Goal: Information Seeking & Learning: Compare options

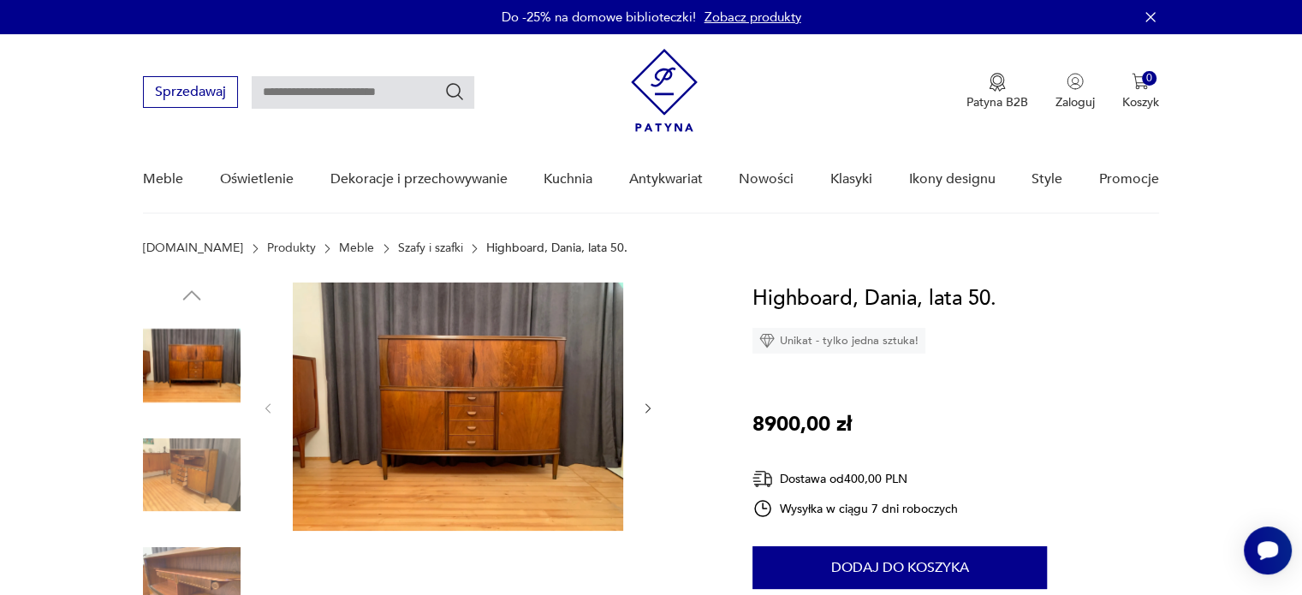
click at [654, 403] on icon "button" at bounding box center [648, 408] width 15 height 15
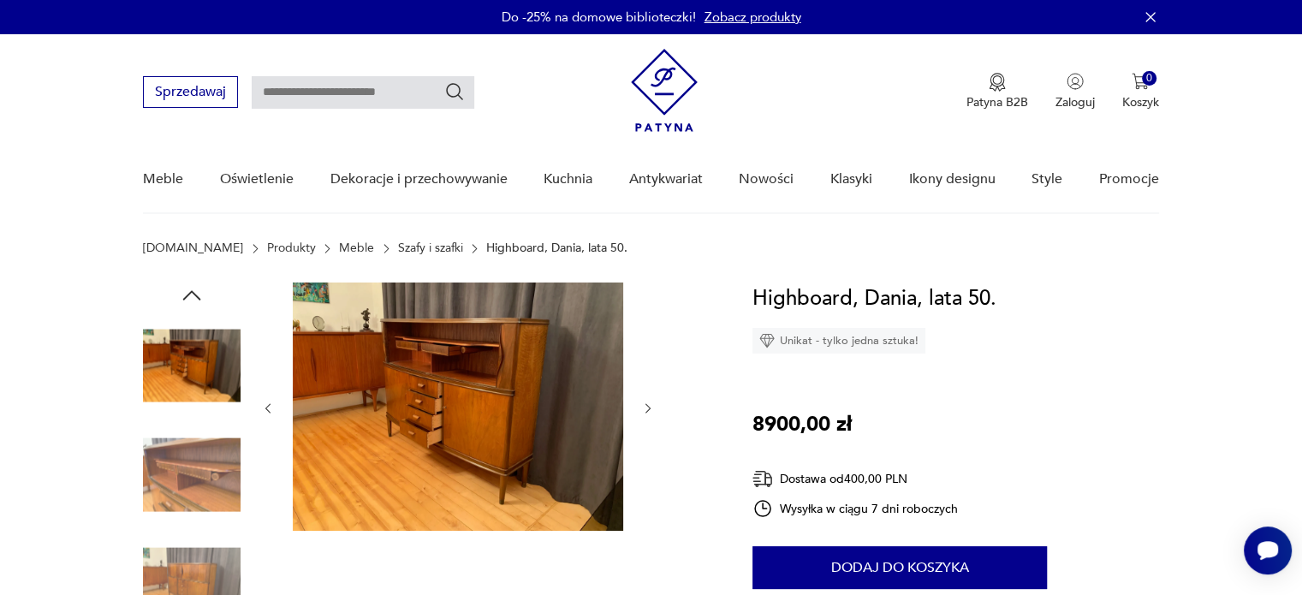
click at [654, 403] on icon "button" at bounding box center [648, 408] width 15 height 15
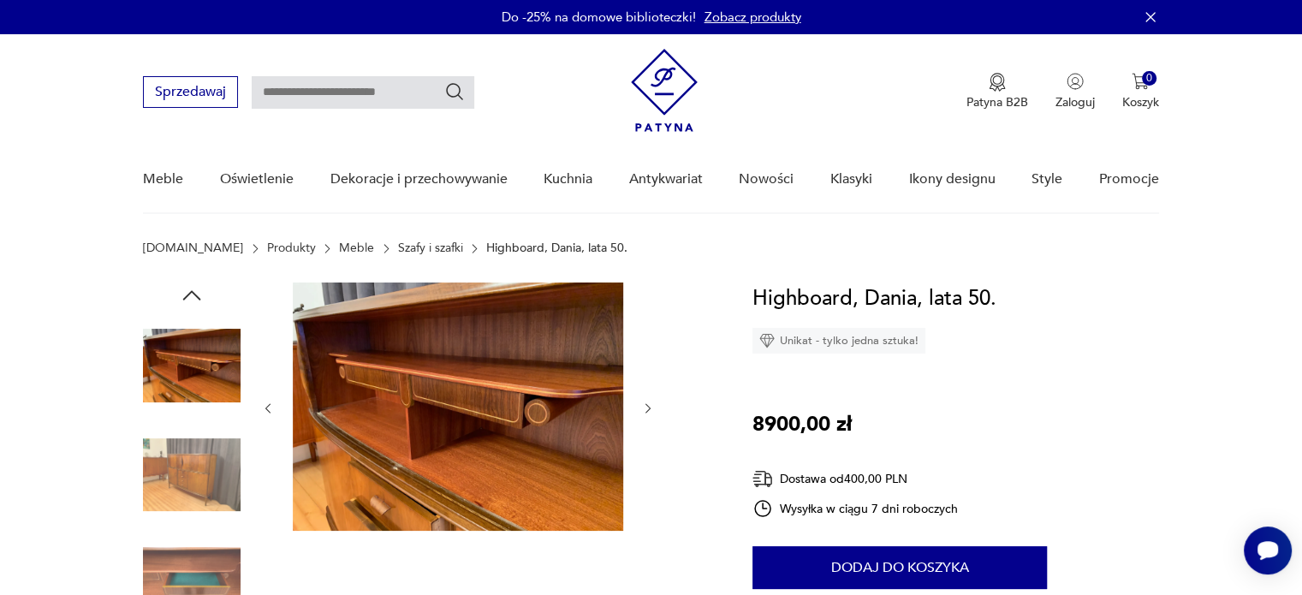
click at [654, 403] on icon "button" at bounding box center [648, 408] width 15 height 15
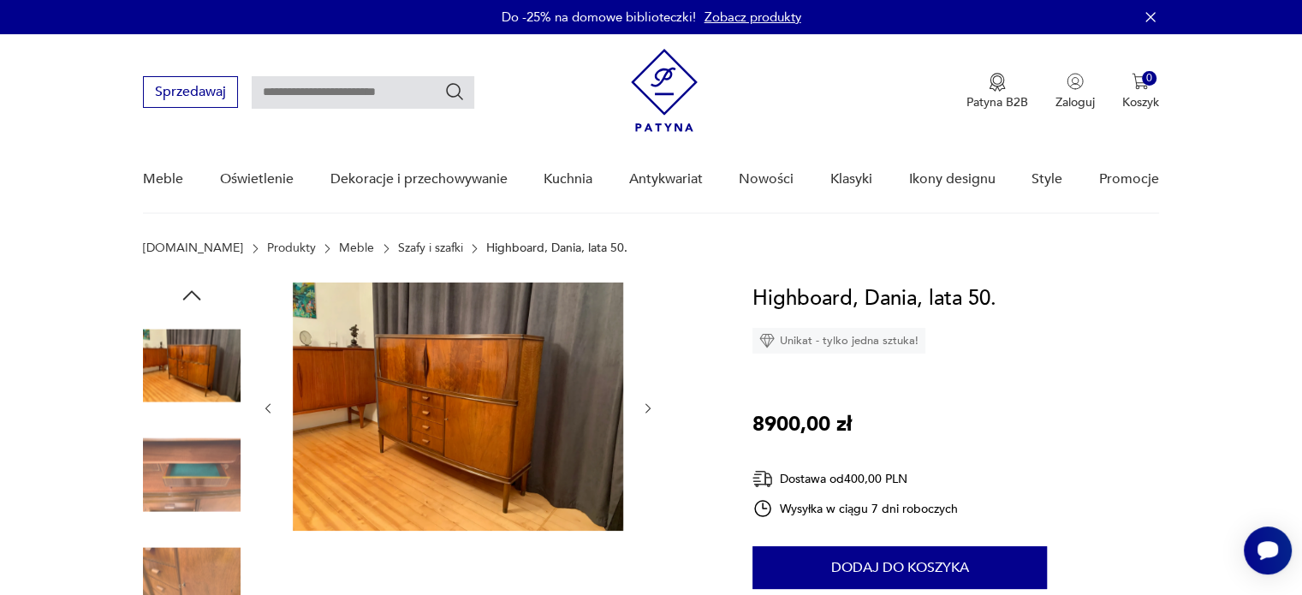
click at [654, 403] on icon "button" at bounding box center [648, 408] width 15 height 15
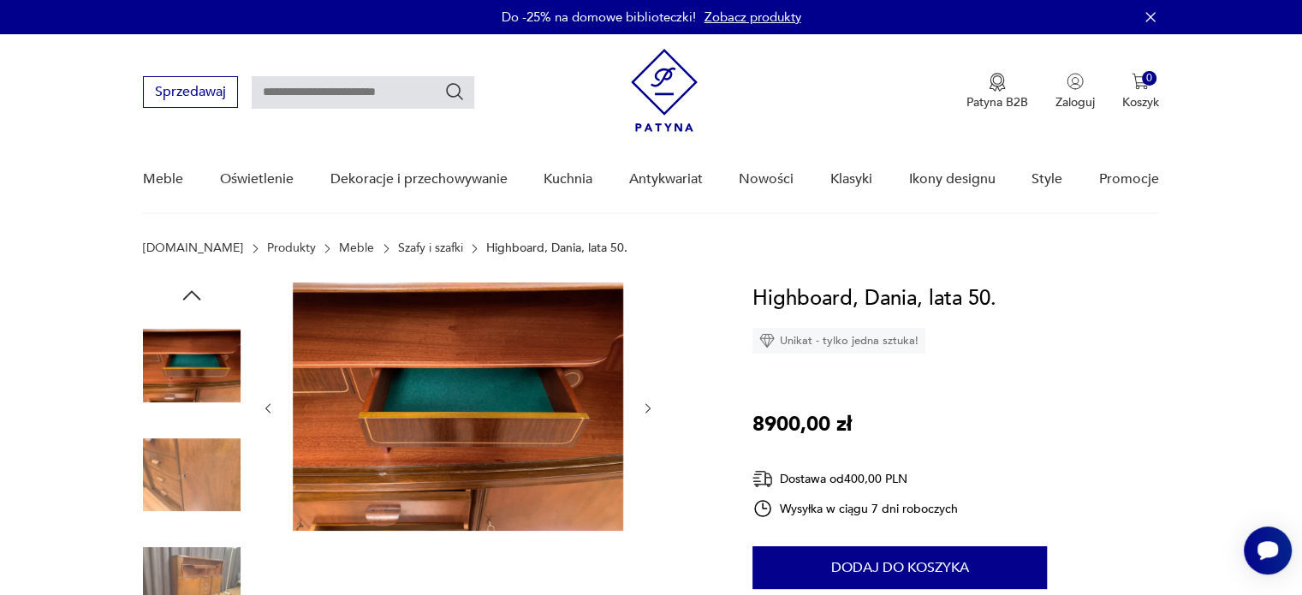
click at [654, 403] on icon "button" at bounding box center [648, 408] width 15 height 15
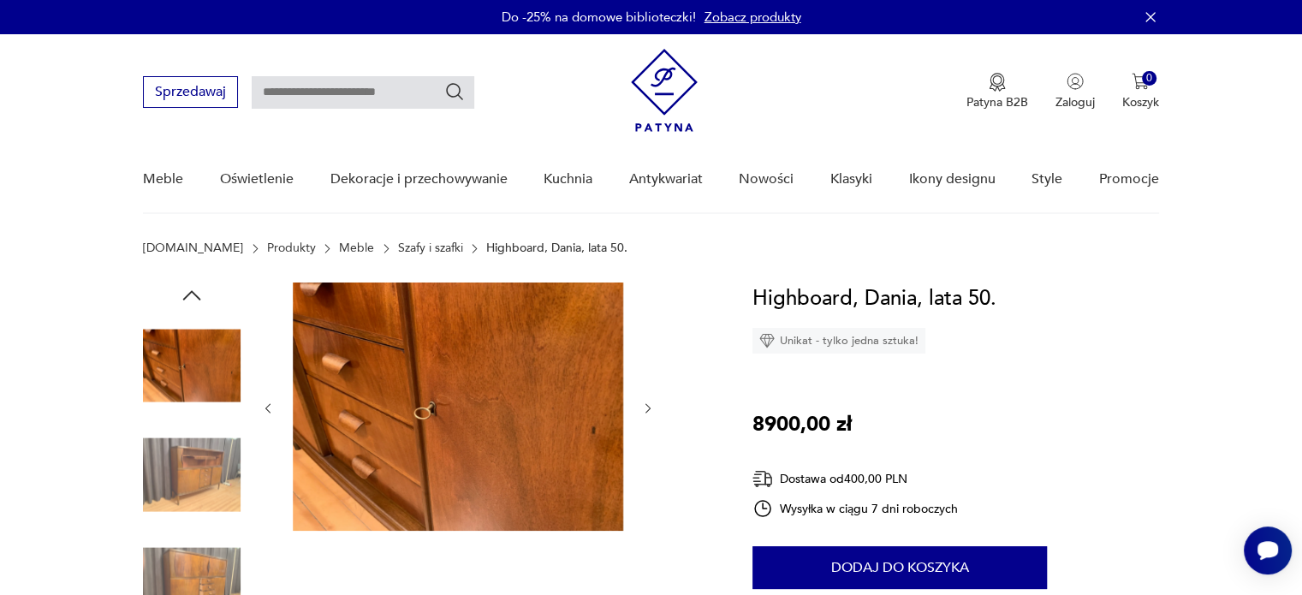
click at [271, 410] on icon "button" at bounding box center [268, 408] width 15 height 15
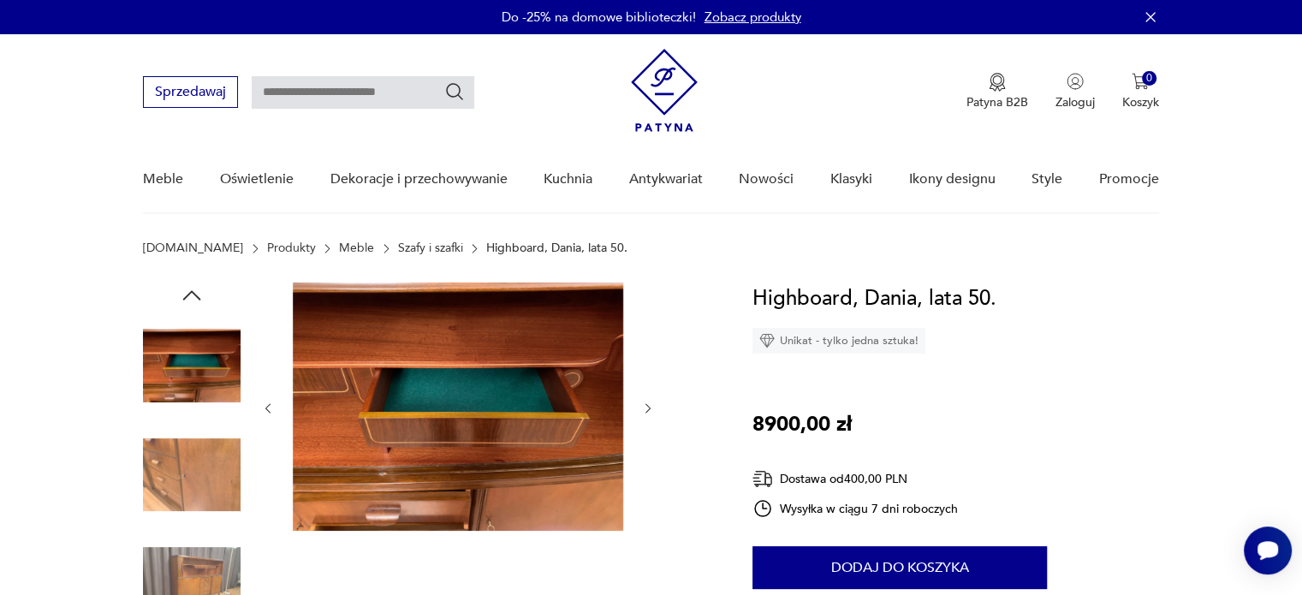
click at [271, 410] on icon "button" at bounding box center [268, 408] width 15 height 15
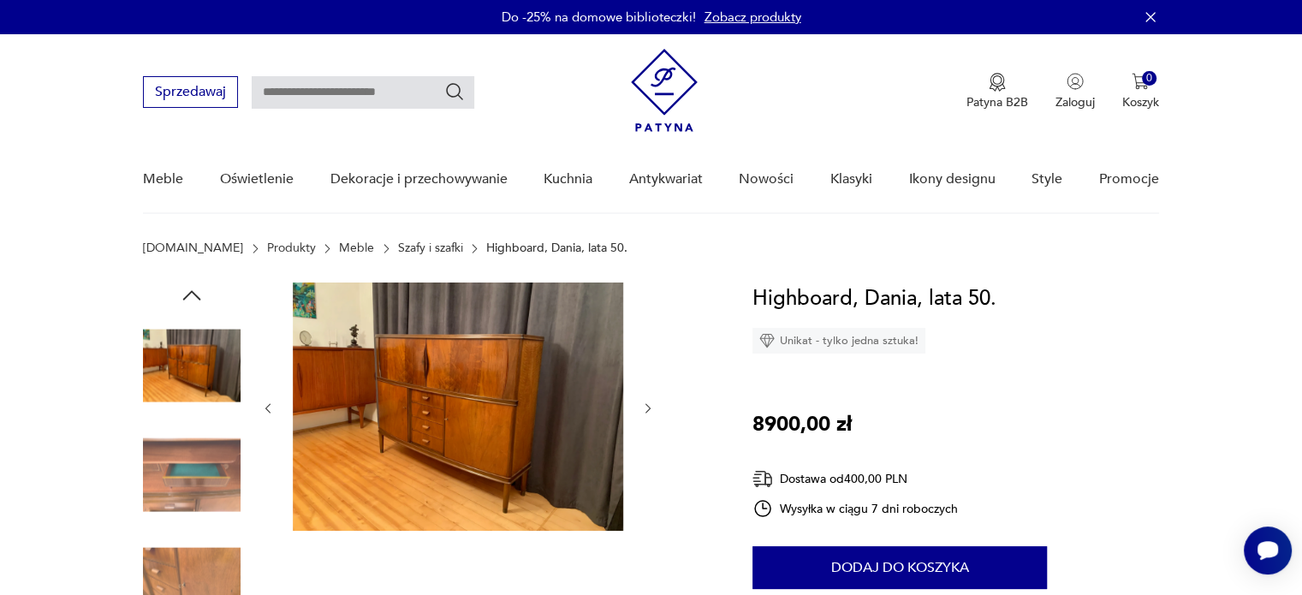
click at [271, 410] on icon "button" at bounding box center [268, 408] width 15 height 15
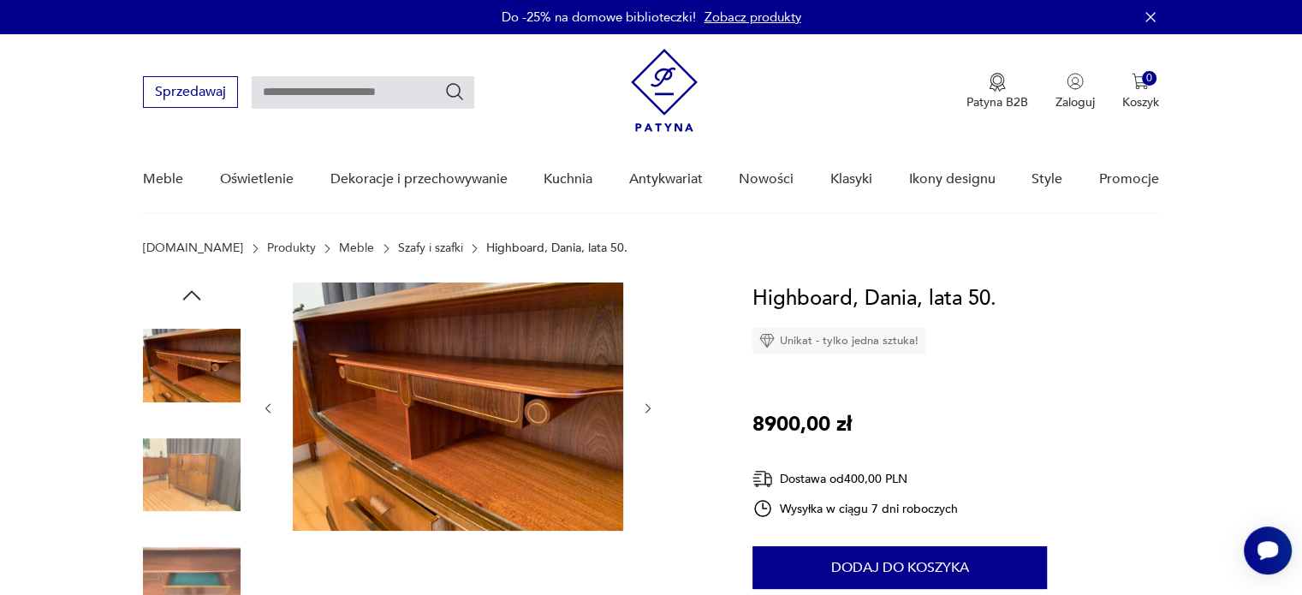
click at [271, 410] on icon "button" at bounding box center [268, 408] width 15 height 15
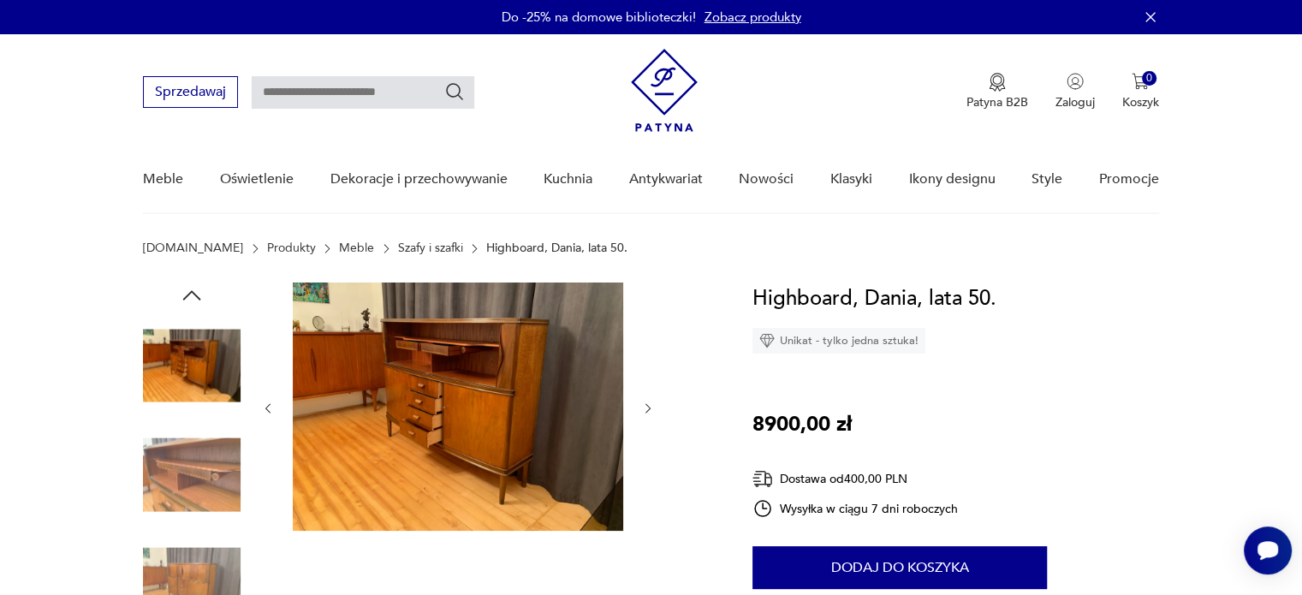
click at [270, 403] on icon "button" at bounding box center [268, 408] width 5 height 10
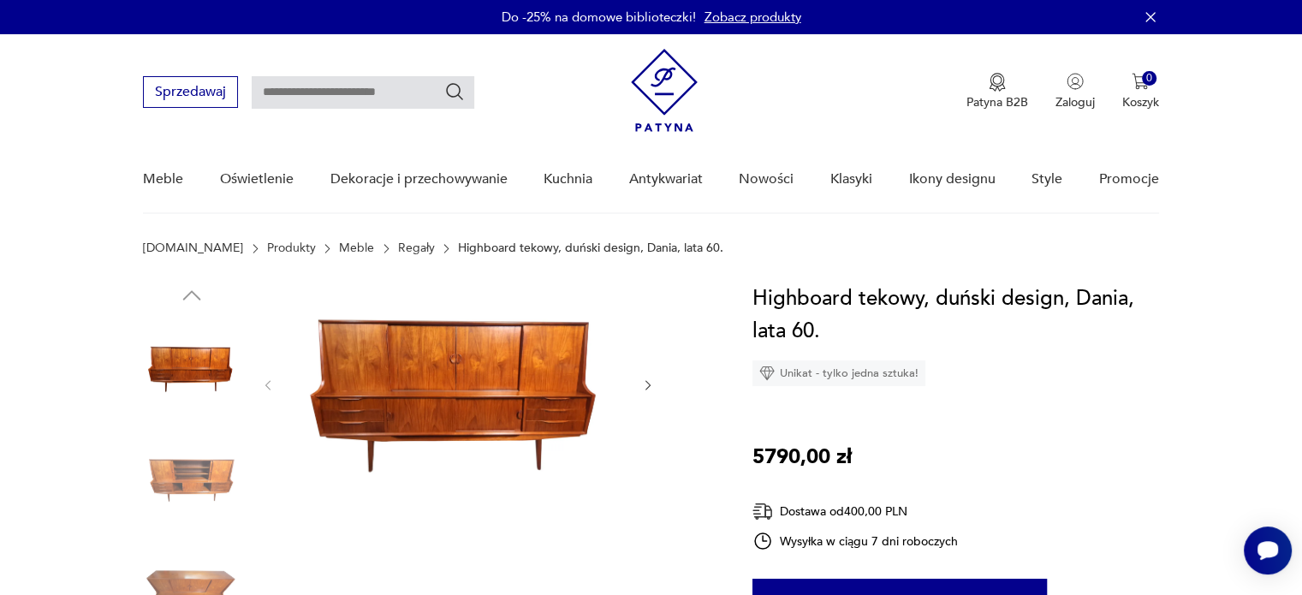
click at [645, 389] on icon "button" at bounding box center [648, 385] width 15 height 15
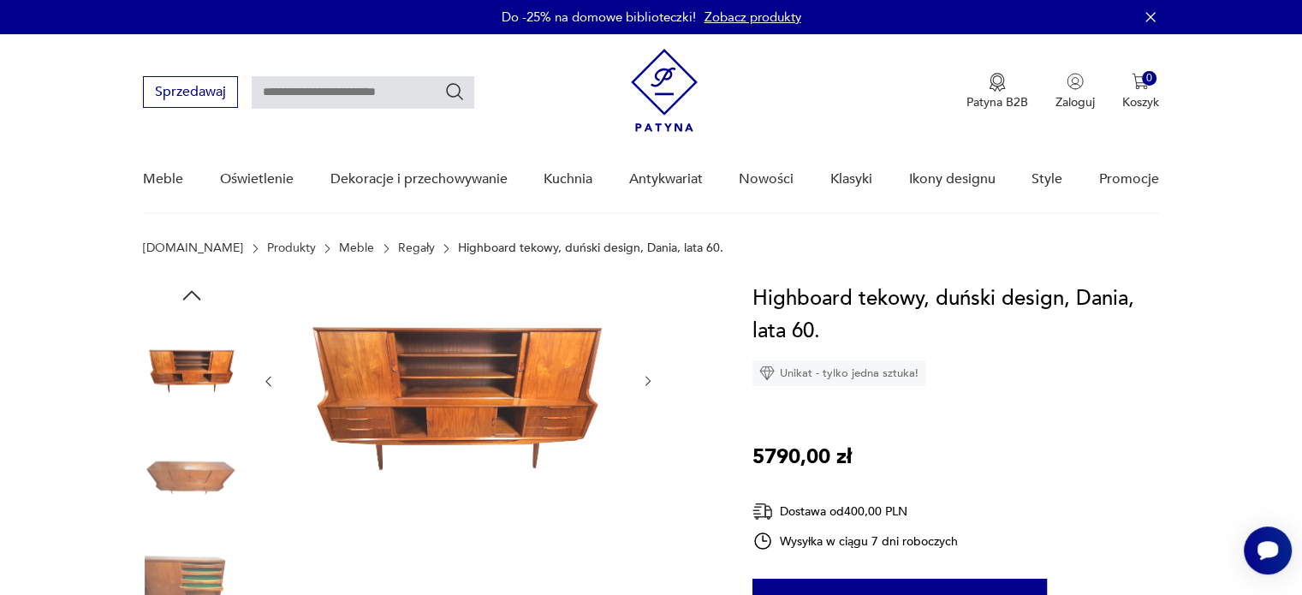
click at [645, 389] on button "button" at bounding box center [648, 381] width 15 height 17
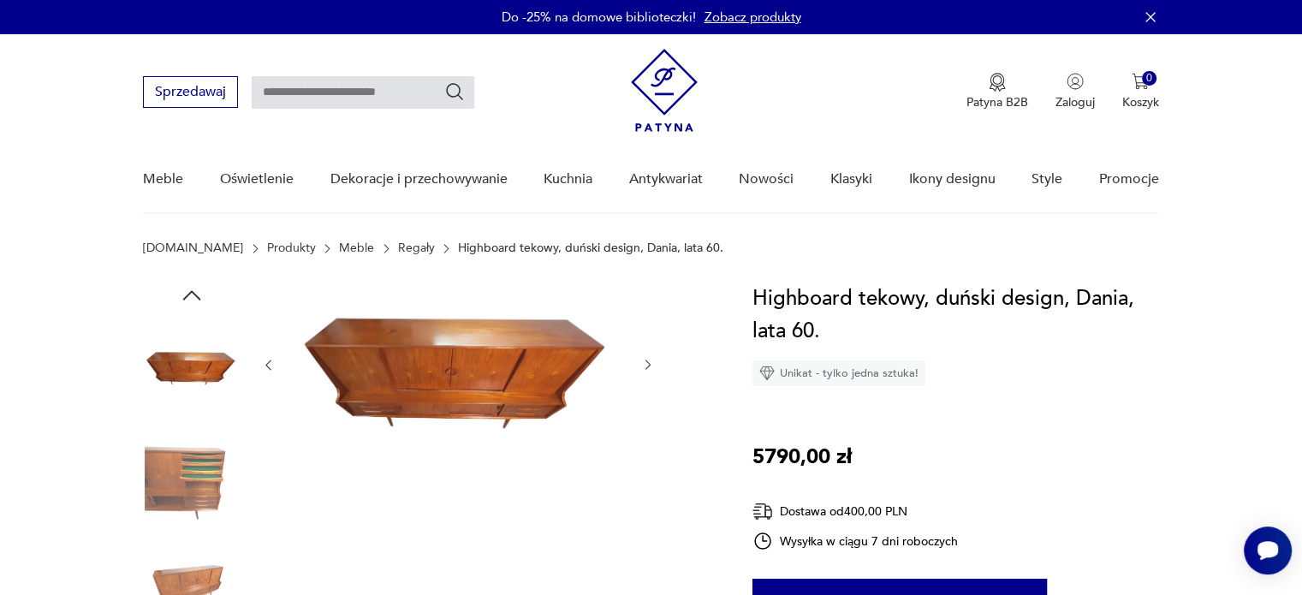
click at [644, 389] on div at bounding box center [458, 364] width 394 height 165
click at [646, 361] on icon "button" at bounding box center [647, 365] width 5 height 10
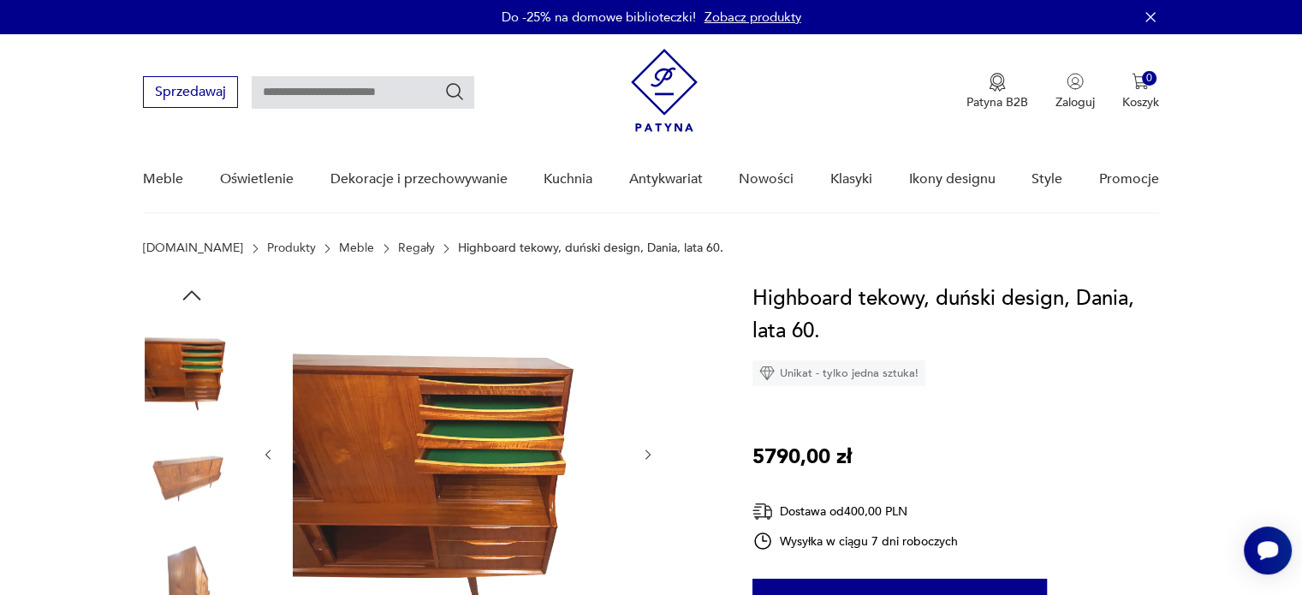
click at [646, 361] on div at bounding box center [458, 454] width 394 height 344
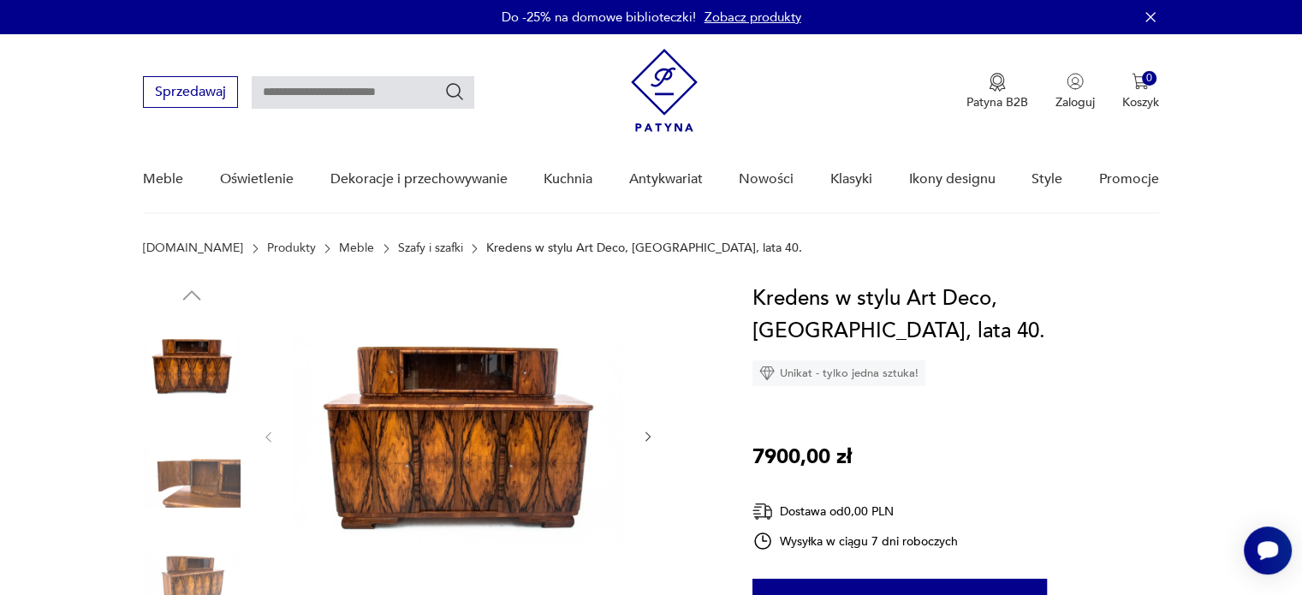
click at [654, 437] on icon "button" at bounding box center [648, 437] width 15 height 15
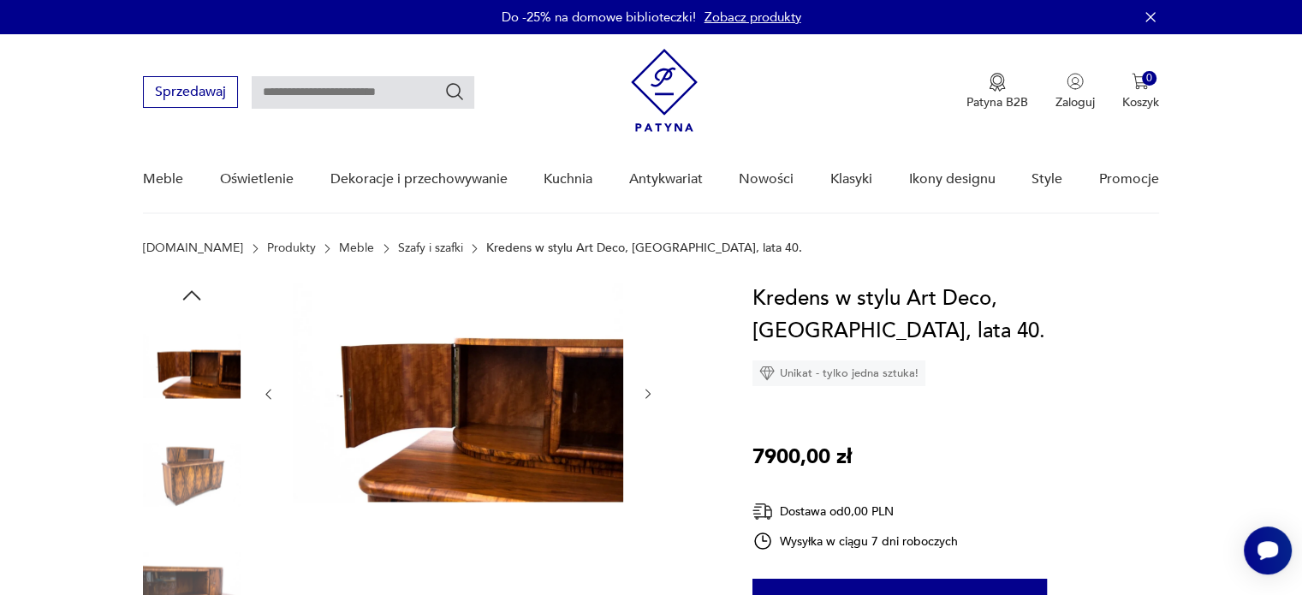
click at [654, 437] on div at bounding box center [458, 393] width 394 height 223
click at [643, 390] on icon "button" at bounding box center [648, 394] width 15 height 15
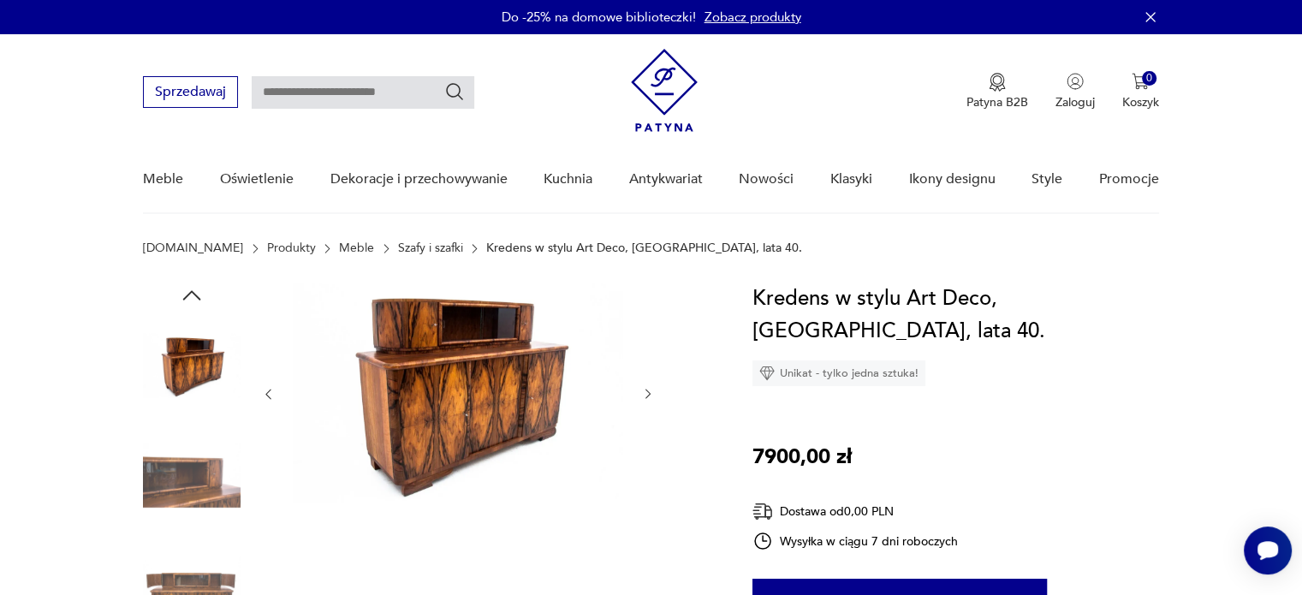
click at [643, 390] on icon "button" at bounding box center [648, 394] width 15 height 15
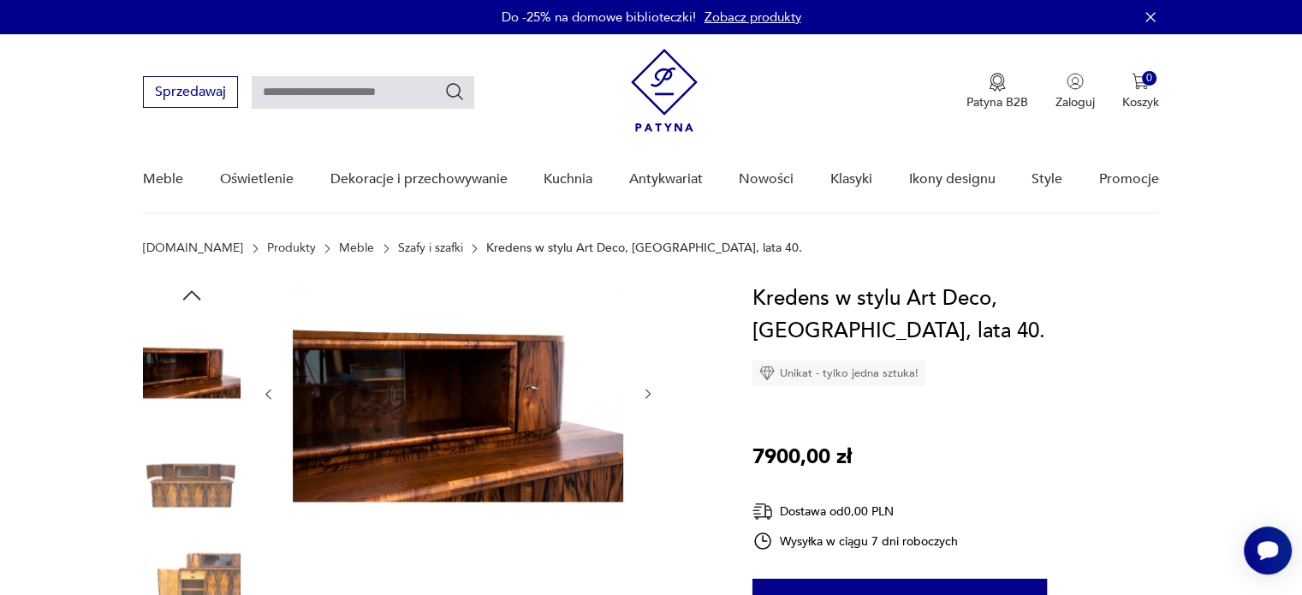
click at [643, 390] on icon "button" at bounding box center [648, 394] width 15 height 15
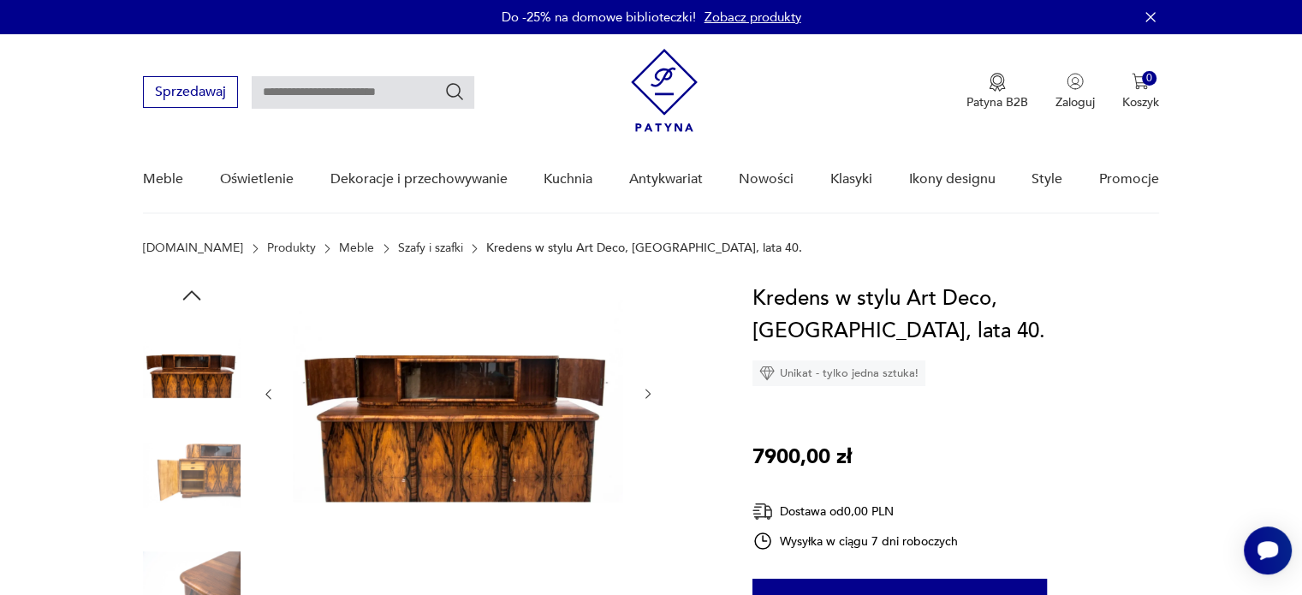
click at [643, 390] on icon "button" at bounding box center [648, 394] width 15 height 15
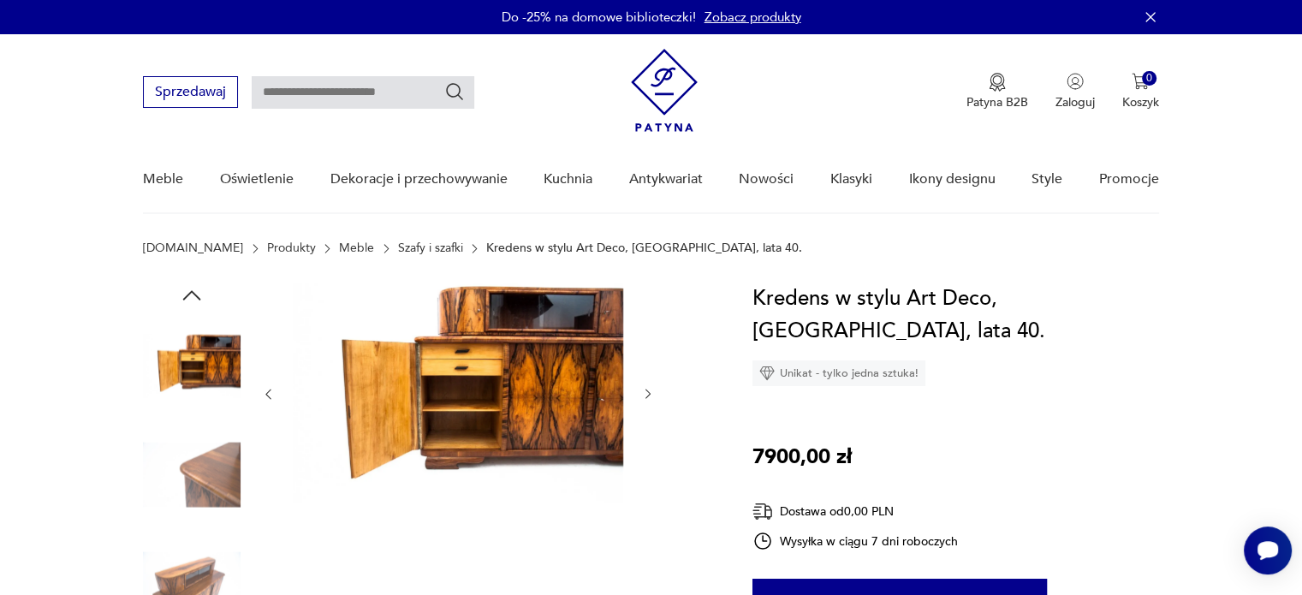
click at [643, 390] on icon "button" at bounding box center [648, 394] width 15 height 15
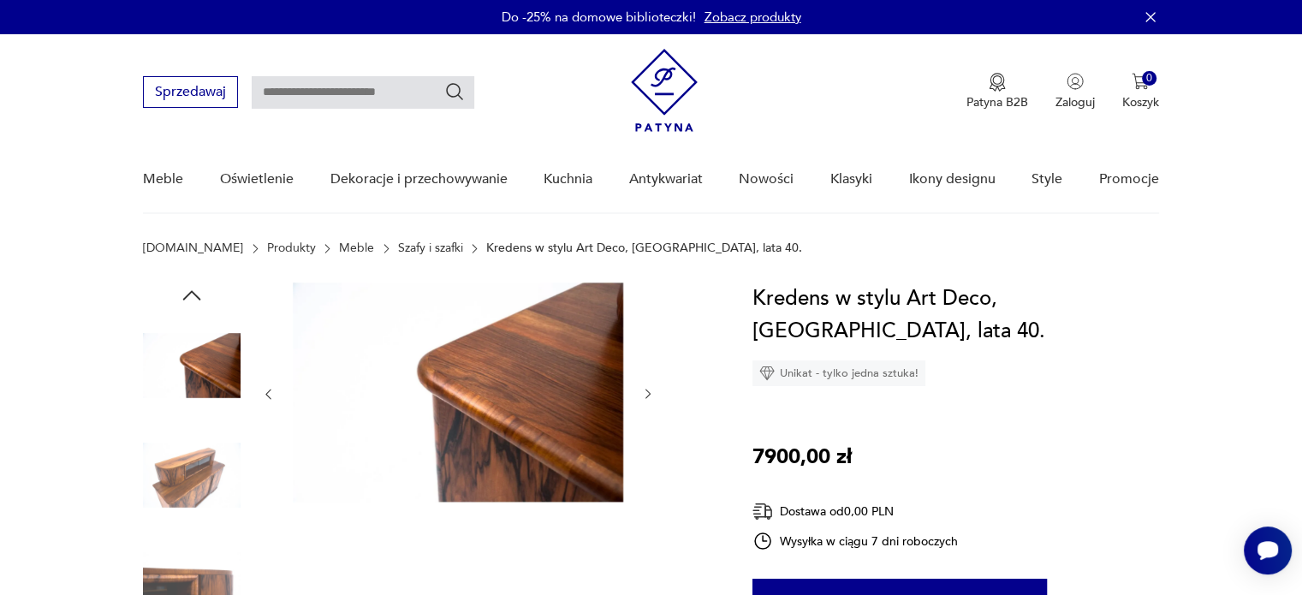
click at [643, 390] on icon "button" at bounding box center [648, 394] width 15 height 15
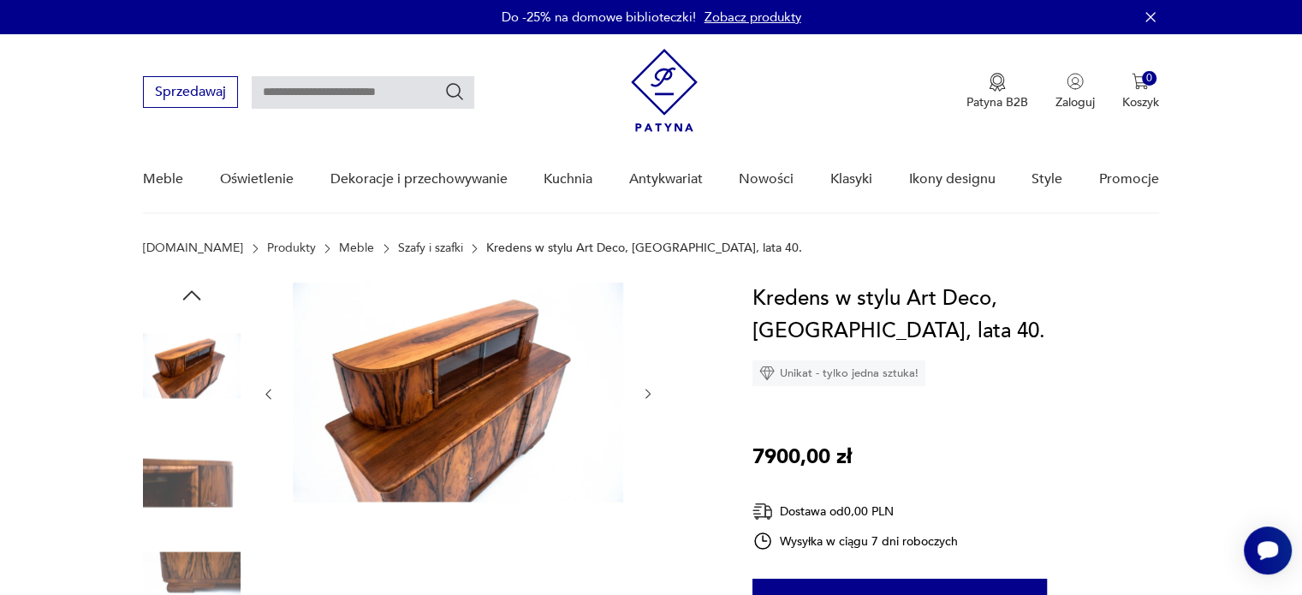
click at [643, 390] on icon "button" at bounding box center [648, 394] width 15 height 15
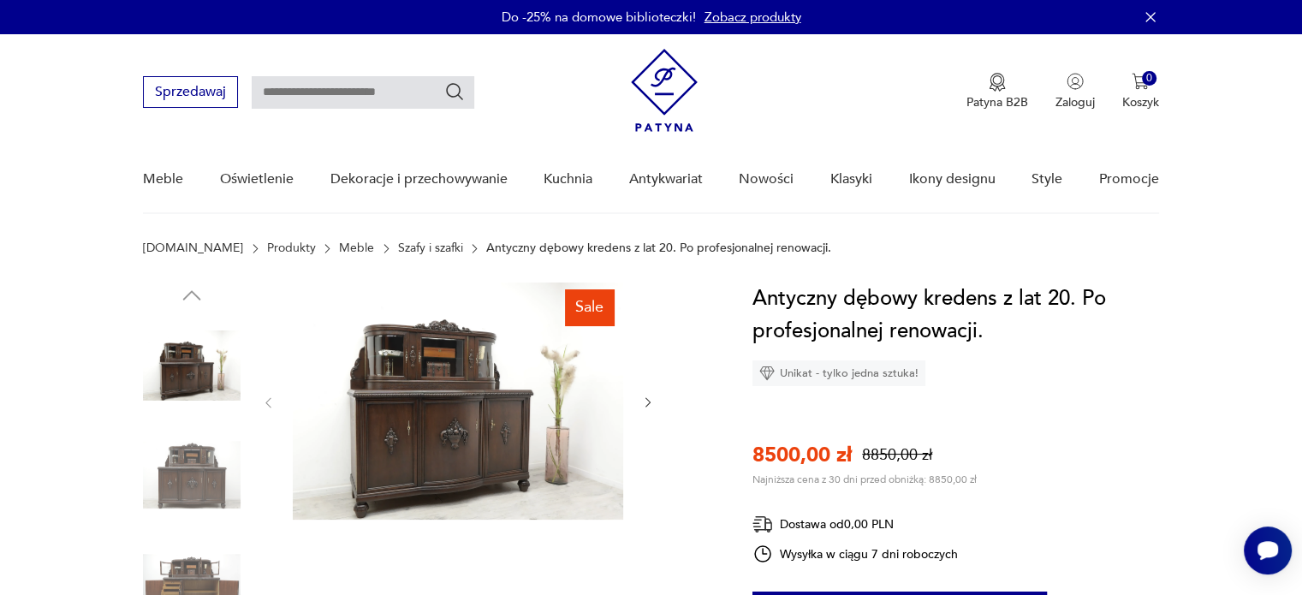
click at [647, 403] on icon "button" at bounding box center [648, 402] width 15 height 15
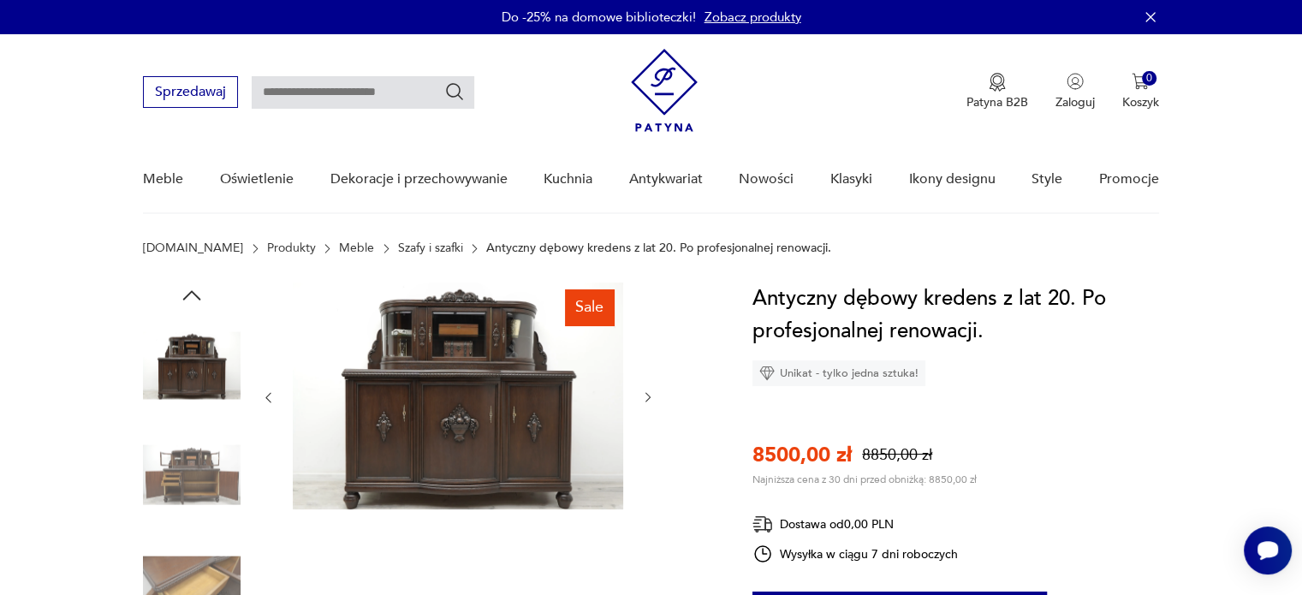
click at [647, 403] on icon "button" at bounding box center [648, 397] width 15 height 15
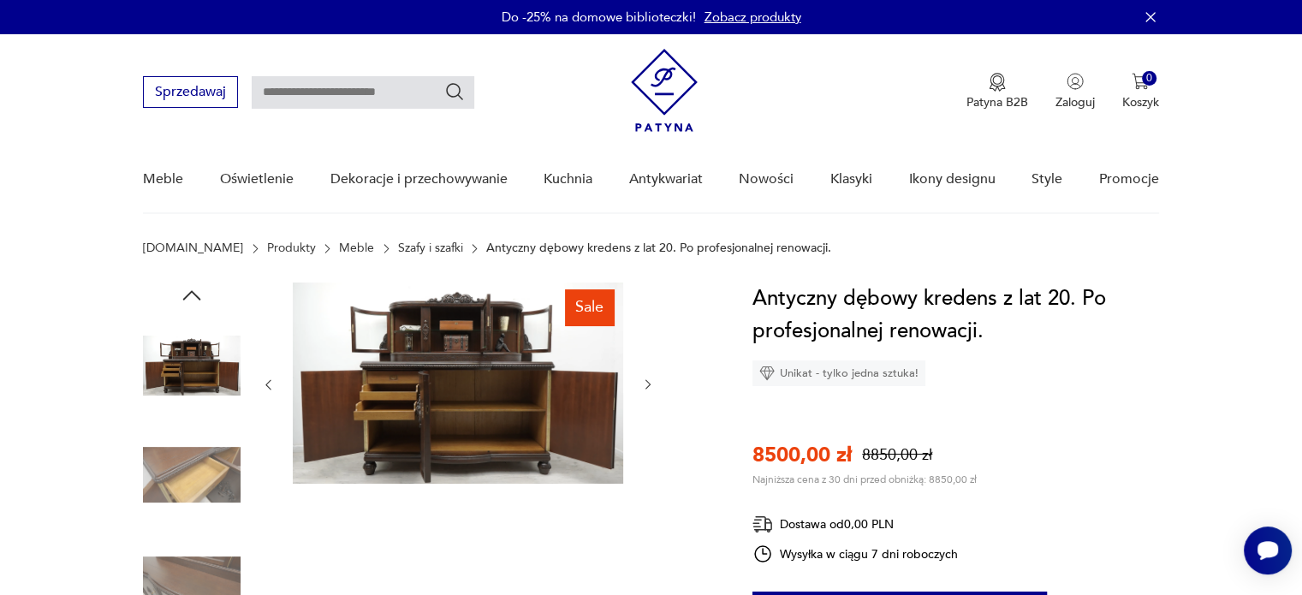
click at [647, 403] on div at bounding box center [458, 384] width 394 height 205
